Goal: Communication & Community: Ask a question

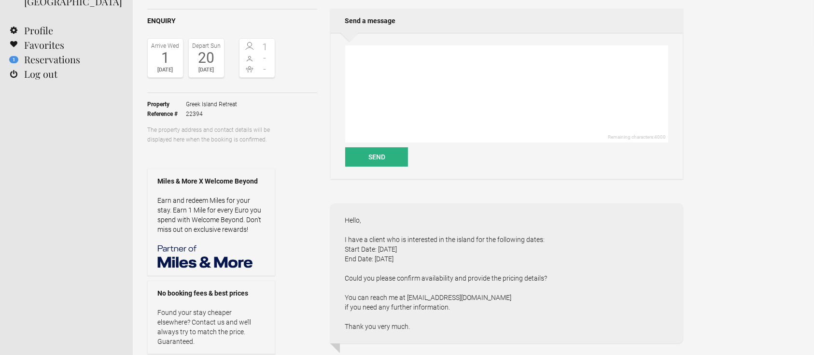
scroll to position [73, 0]
click at [411, 86] on textarea at bounding box center [506, 94] width 323 height 97
type textarea "h"
click at [345, 249] on div "Hello, I have a client who is interested in the island for the following dates:…" at bounding box center [506, 274] width 353 height 140
drag, startPoint x: 346, startPoint y: 251, endPoint x: 428, endPoint y: 263, distance: 83.0
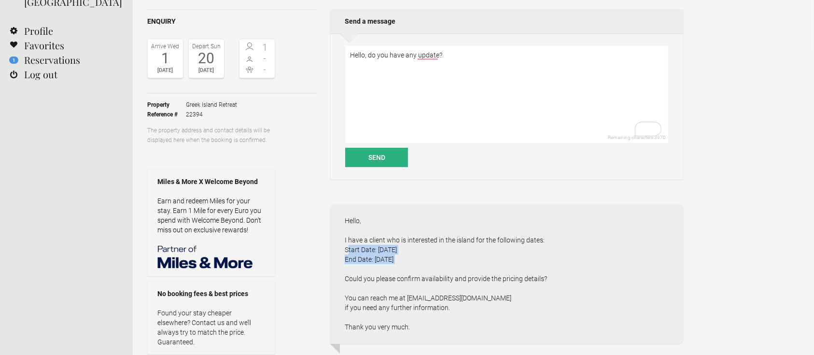
click at [425, 269] on div "Hello, I have a client who is interested in the island for the following dates:…" at bounding box center [506, 274] width 353 height 140
copy div "Start Date: [DATE] End Date: [DATE]"
click at [483, 72] on textarea "Hello, do you have any update?" at bounding box center [506, 94] width 323 height 97
paste textarea "Start Date: [DATE] End Date: [DATE]"
click at [456, 75] on textarea "Hello, do you have any update? Start Date: [DATE] End Date: [DATE]" at bounding box center [506, 94] width 323 height 97
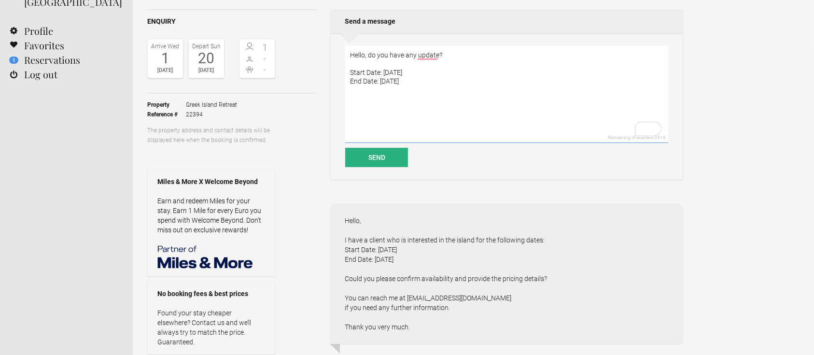
click at [464, 60] on textarea "Hello, do you have any update? Start Date: [DATE] End Date: [DATE]" at bounding box center [506, 94] width 323 height 97
click at [464, 59] on textarea "Hello, do you have any update? Start Date: [DATE] End Date: [DATE]" at bounding box center [506, 94] width 323 height 97
click at [459, 55] on textarea "Hello, do you have any update? Start Date: [DATE] End Date: [DATE]" at bounding box center [506, 94] width 323 height 97
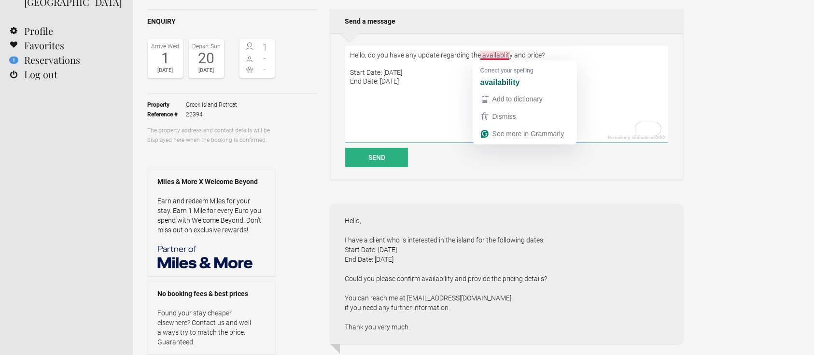
click at [497, 55] on textarea "Hello, do you have any update regarding the availablity and price? Start Date: …" at bounding box center [506, 94] width 323 height 97
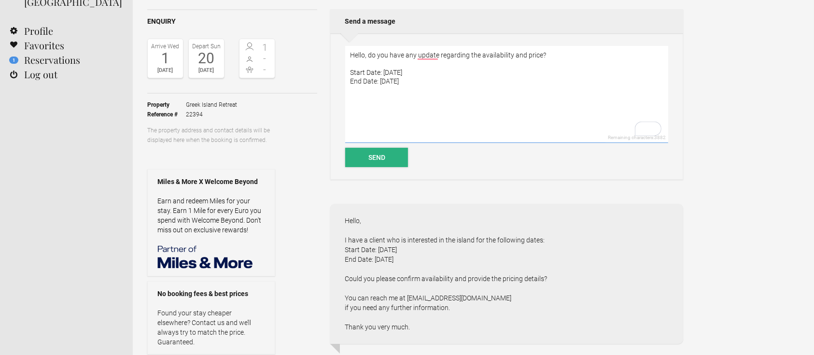
type textarea "Hello, do you have any update regarding the availability and price? Start Date:…"
click at [383, 153] on button "Send" at bounding box center [376, 157] width 63 height 19
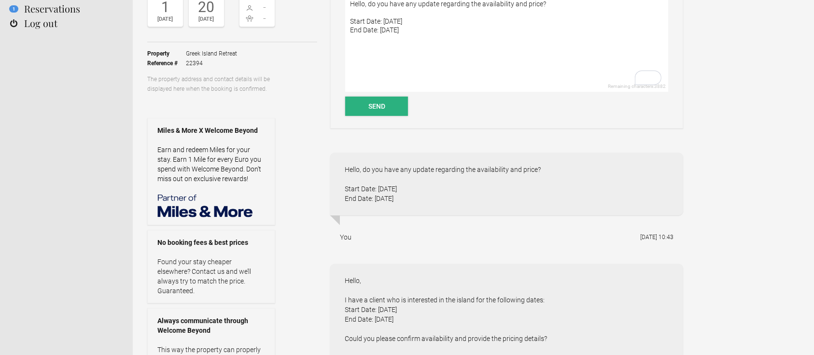
scroll to position [128, 0]
